Goal: Transaction & Acquisition: Purchase product/service

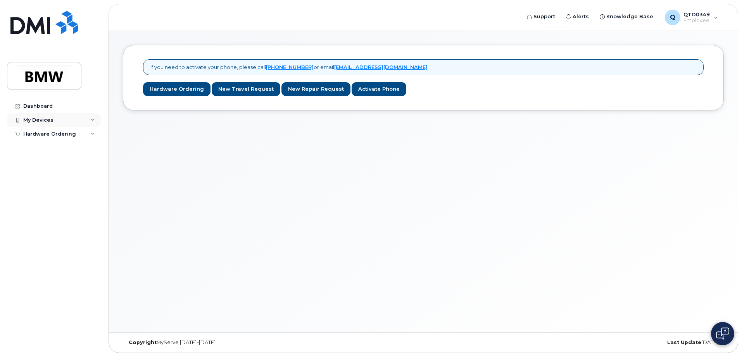
click at [91, 120] on icon at bounding box center [93, 120] width 4 height 4
drag, startPoint x: 162, startPoint y: 141, endPoint x: 158, endPoint y: 141, distance: 4.0
click at [158, 141] on div "If you need to activate your phone, please call 1-877-689-8289 or email noreply…" at bounding box center [423, 181] width 628 height 301
drag, startPoint x: 86, startPoint y: 225, endPoint x: 81, endPoint y: 219, distance: 8.3
click at [85, 225] on div "Dashboard My Devices Add Device Hardware Ordering New Order" at bounding box center [55, 220] width 96 height 242
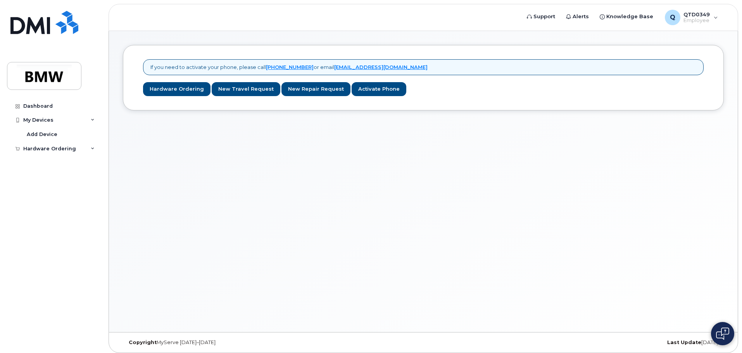
click at [172, 197] on div "If you need to activate your phone, please call 1-877-689-8289 or email noreply…" at bounding box center [423, 181] width 628 height 301
click at [185, 88] on link "Hardware Ordering" at bounding box center [176, 89] width 67 height 14
click at [185, 90] on link "Hardware Ordering" at bounding box center [176, 89] width 67 height 14
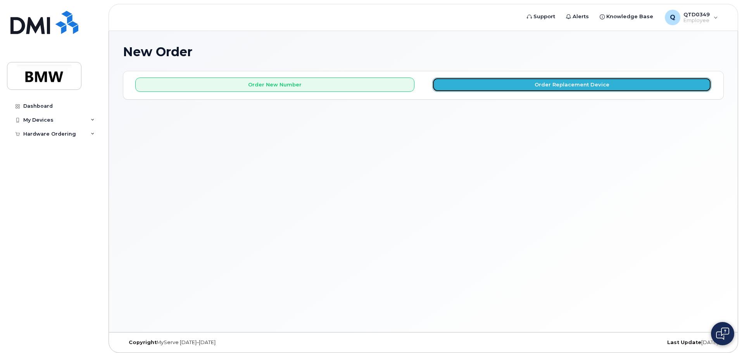
click at [521, 83] on button "Order Replacement Device" at bounding box center [571, 84] width 279 height 14
